Goal: Task Accomplishment & Management: Complete application form

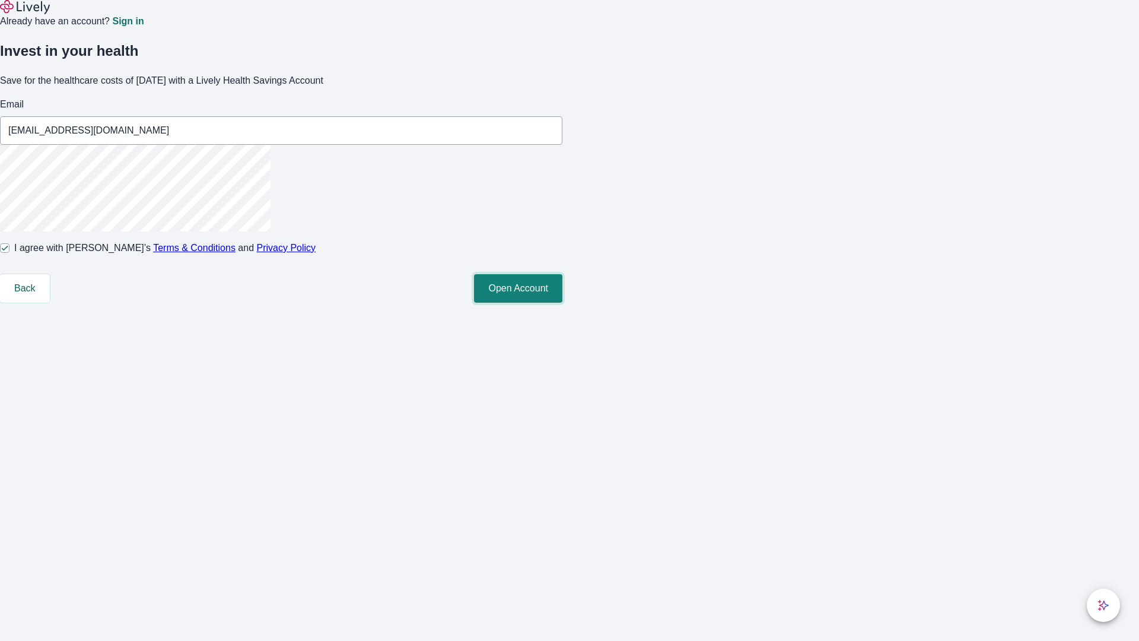
click at [563, 303] on button "Open Account" at bounding box center [518, 288] width 88 height 28
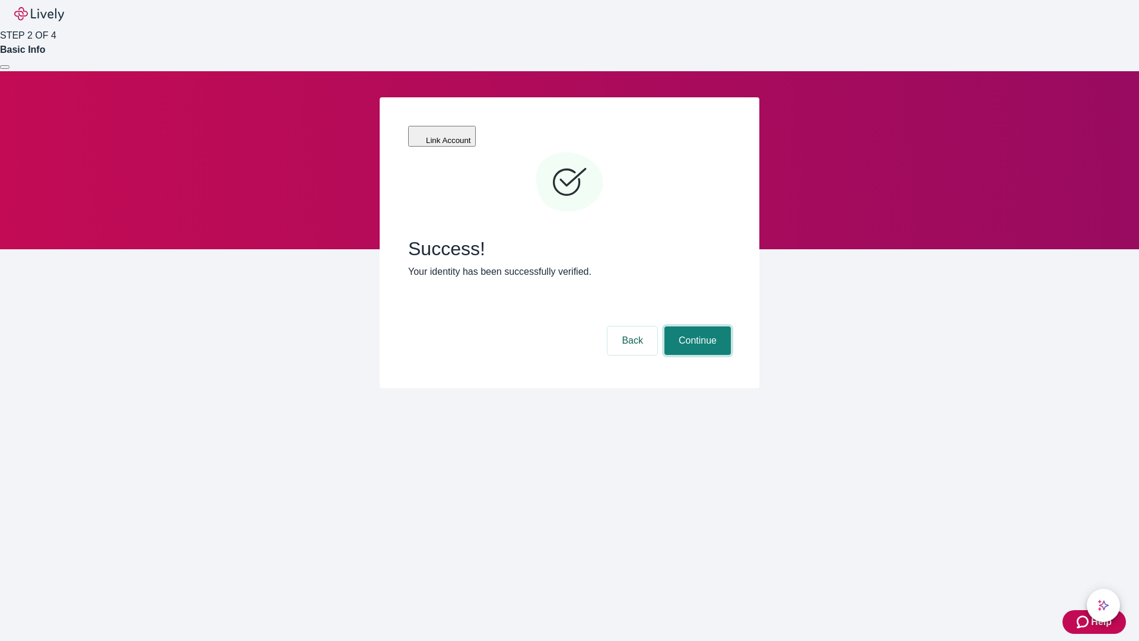
click at [696, 326] on button "Continue" at bounding box center [698, 340] width 66 height 28
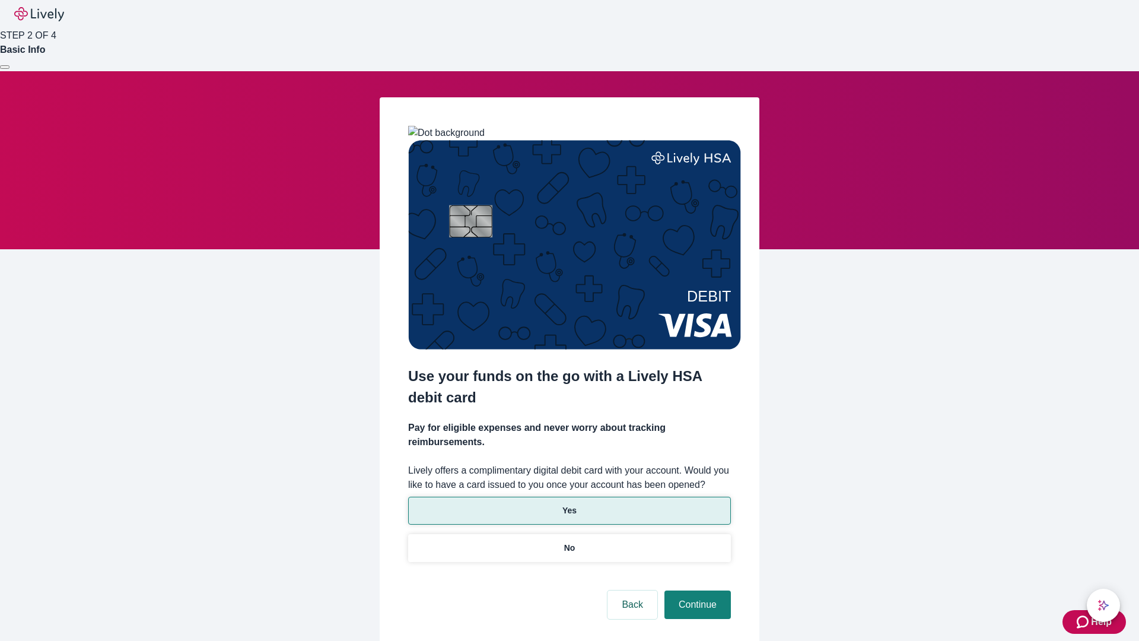
click at [569, 504] on p "Yes" at bounding box center [570, 510] width 14 height 12
click at [696, 590] on button "Continue" at bounding box center [698, 604] width 66 height 28
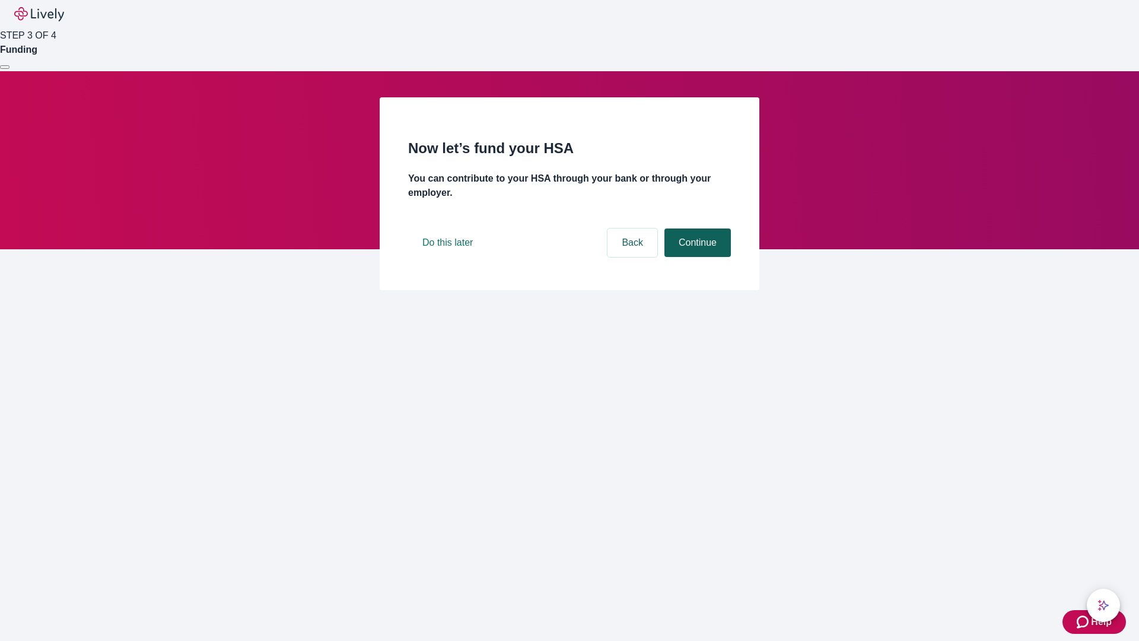
click at [696, 257] on button "Continue" at bounding box center [698, 242] width 66 height 28
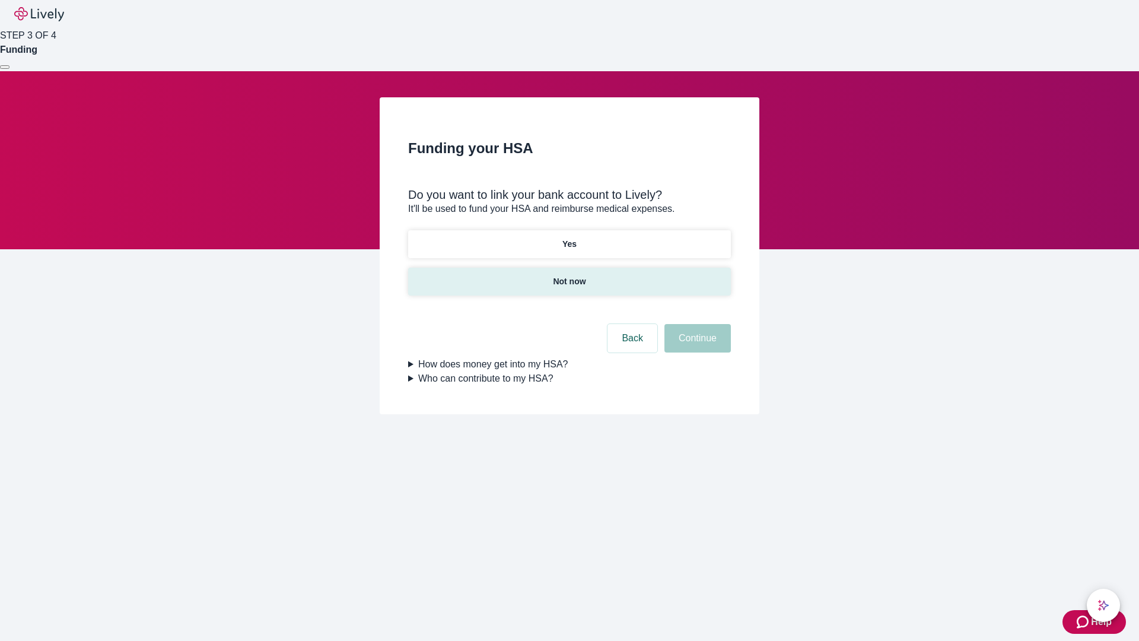
click at [569, 275] on p "Not now" at bounding box center [569, 281] width 33 height 12
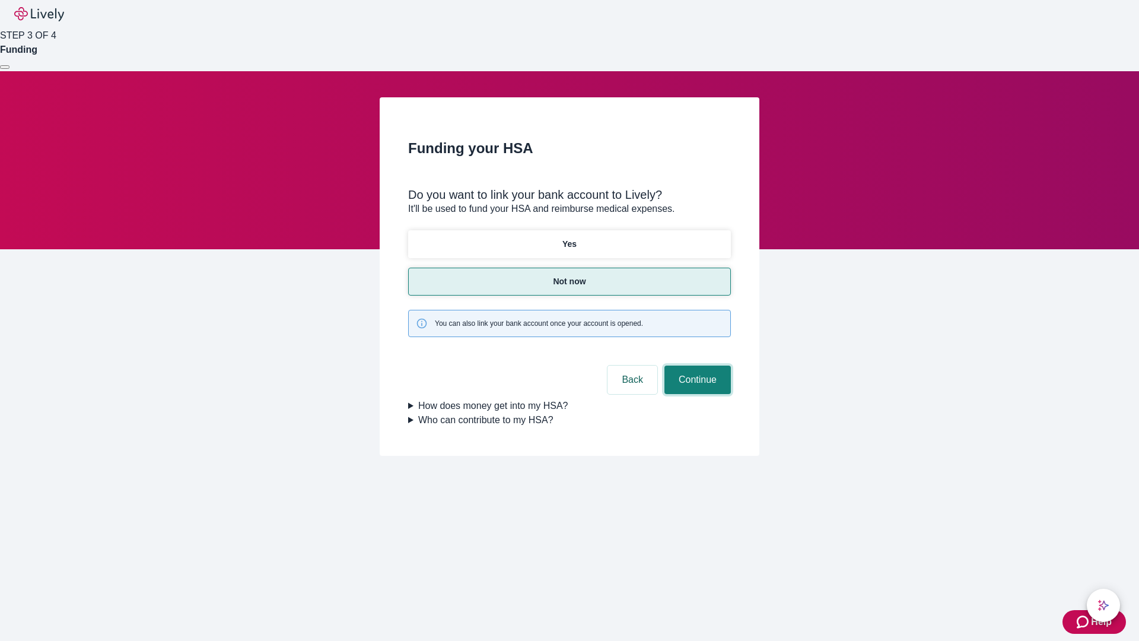
click at [696, 366] on button "Continue" at bounding box center [698, 380] width 66 height 28
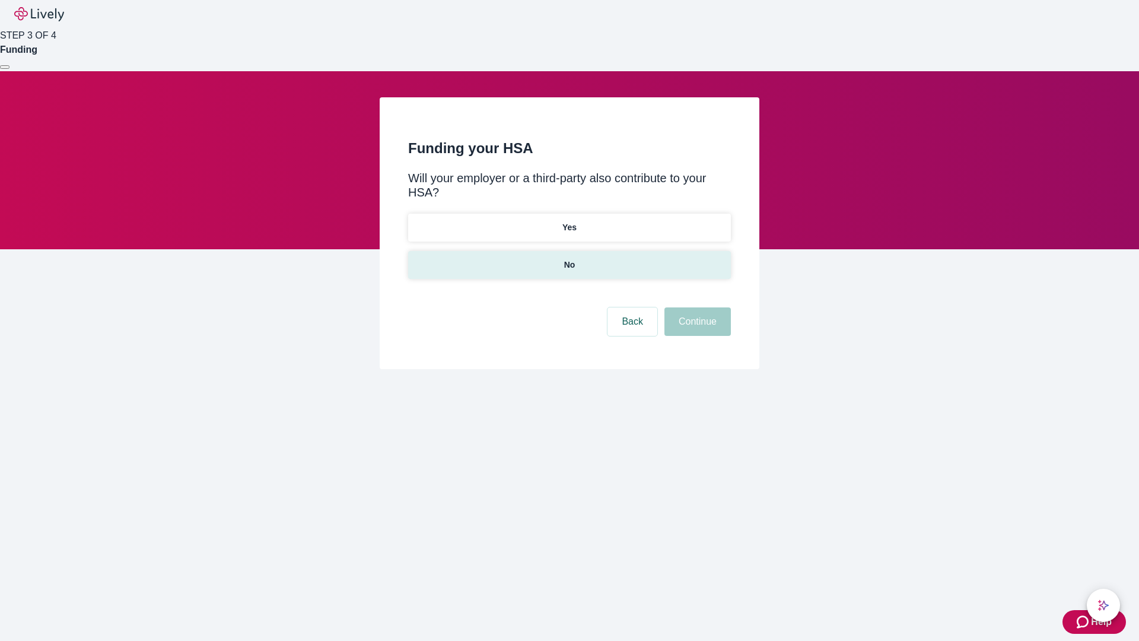
click at [569, 259] on p "No" at bounding box center [569, 265] width 11 height 12
click at [696, 307] on button "Continue" at bounding box center [698, 321] width 66 height 28
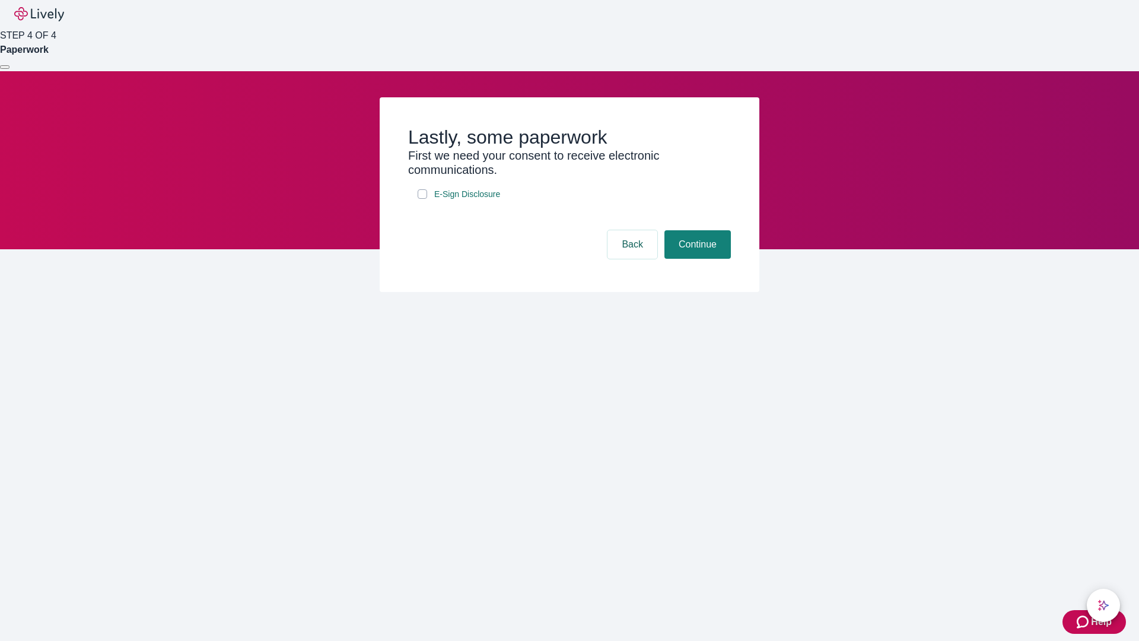
click at [423, 199] on input "E-Sign Disclosure" at bounding box center [422, 193] width 9 height 9
checkbox input "true"
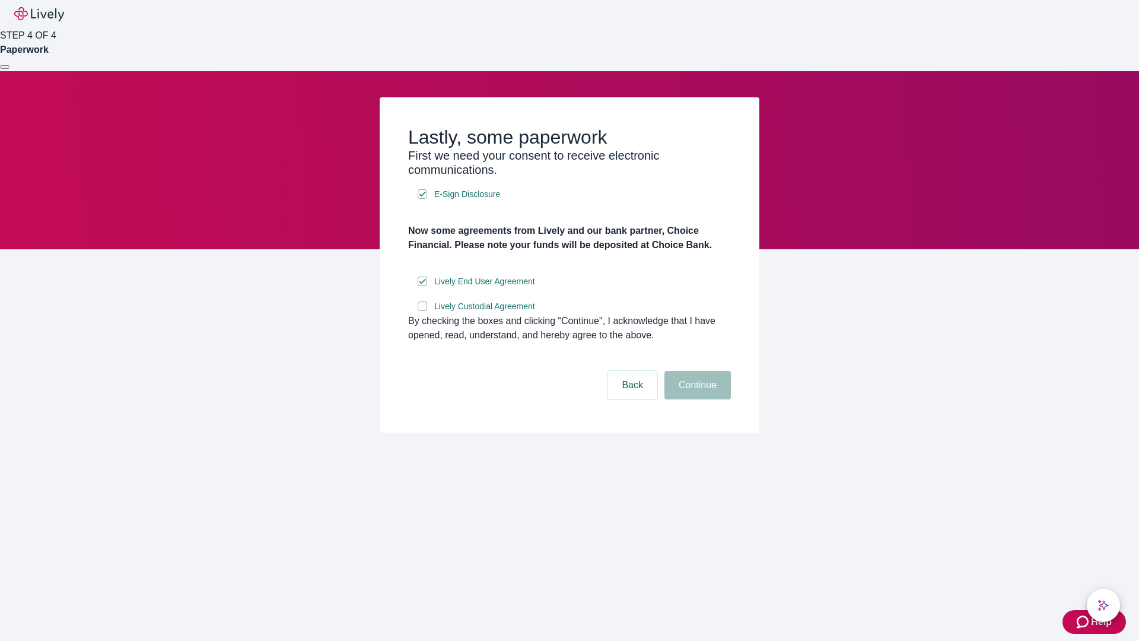
click at [423, 311] on input "Lively Custodial Agreement" at bounding box center [422, 305] width 9 height 9
checkbox input "true"
click at [696, 399] on button "Continue" at bounding box center [698, 385] width 66 height 28
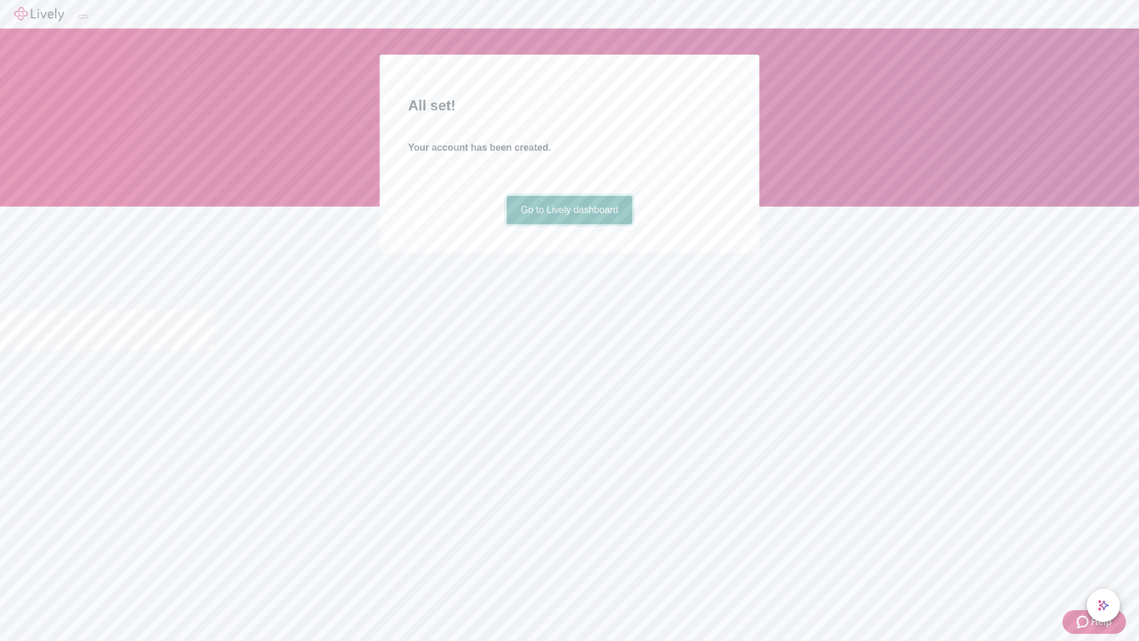
click at [569, 224] on link "Go to Lively dashboard" at bounding box center [570, 210] width 126 height 28
